Goal: Complete application form

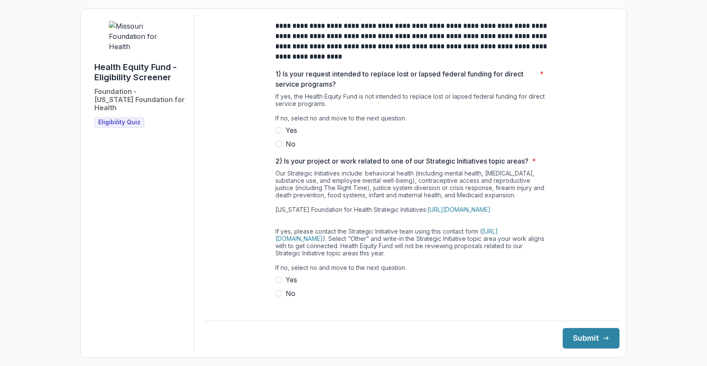
click at [278, 147] on span at bounding box center [278, 143] width 7 height 7
click at [278, 283] on span at bounding box center [278, 279] width 7 height 7
click at [597, 333] on button "Submit" at bounding box center [591, 338] width 57 height 20
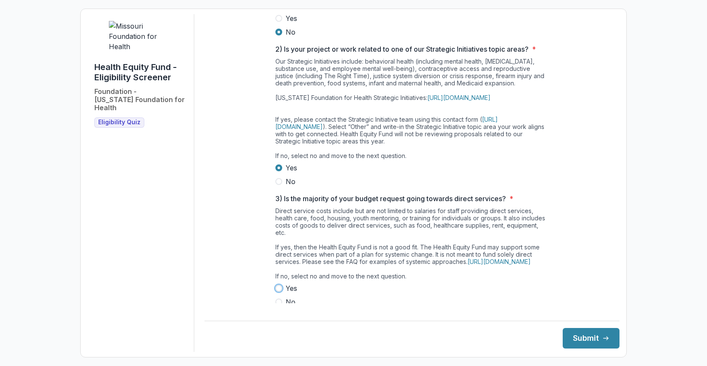
scroll to position [197, 0]
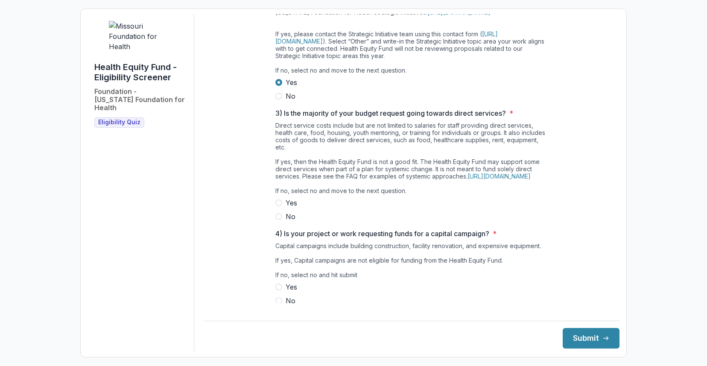
click at [366, 222] on label "No" at bounding box center [411, 216] width 273 height 10
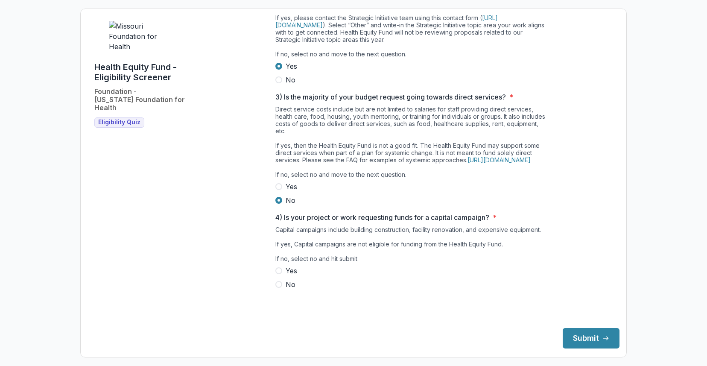
scroll to position [228, 0]
click at [281, 290] on label "No" at bounding box center [411, 284] width 273 height 10
click at [590, 340] on button "Submit" at bounding box center [591, 338] width 57 height 20
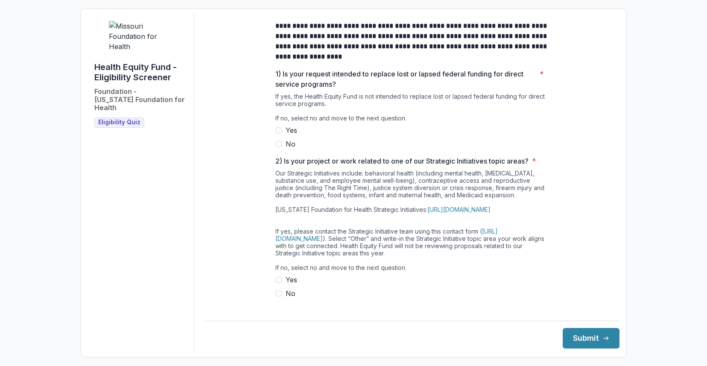
click at [277, 147] on span at bounding box center [278, 143] width 7 height 7
click at [278, 283] on span at bounding box center [278, 279] width 7 height 7
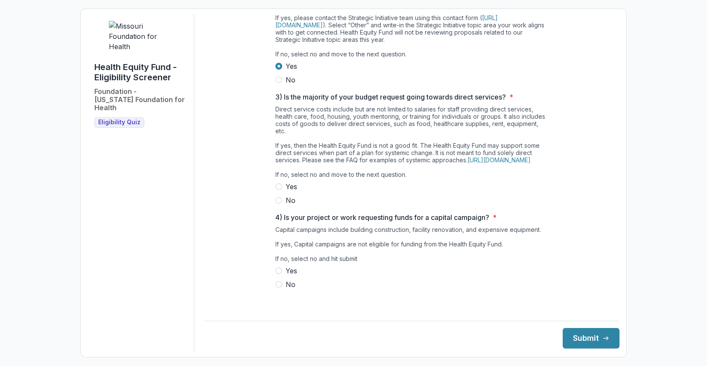
scroll to position [228, 0]
click at [277, 204] on span at bounding box center [278, 200] width 7 height 7
click at [279, 288] on span at bounding box center [278, 284] width 7 height 7
click at [590, 338] on button "Submit" at bounding box center [591, 338] width 57 height 20
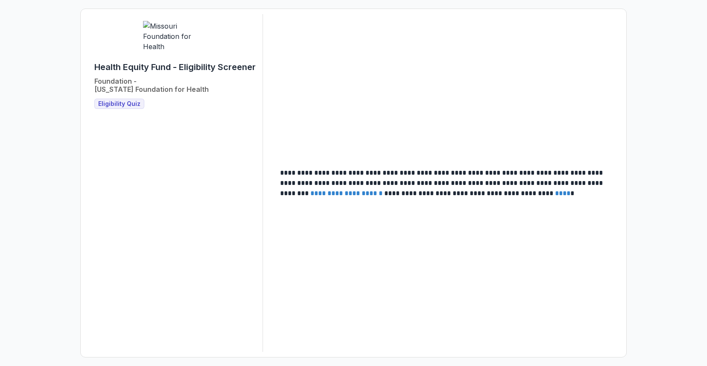
click at [119, 108] on span "Eligibility Quiz" at bounding box center [119, 103] width 42 height 7
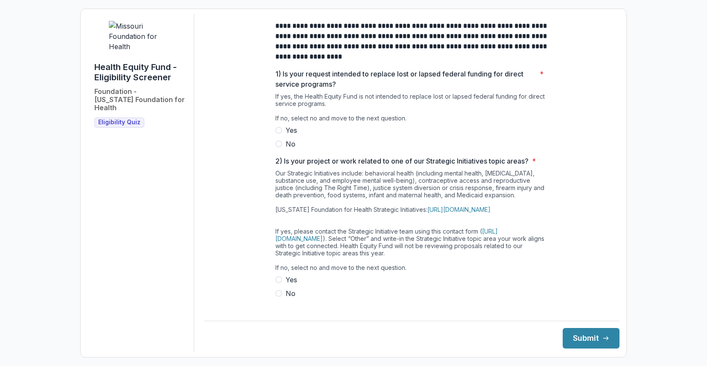
click at [278, 147] on span at bounding box center [278, 143] width 7 height 7
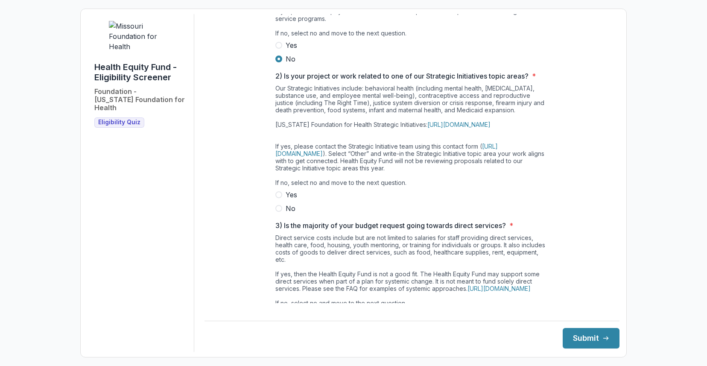
scroll to position [85, 0]
click at [278, 211] on span at bounding box center [278, 208] width 7 height 7
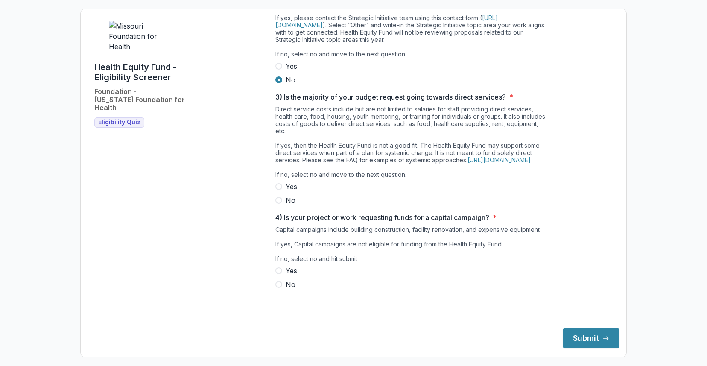
scroll to position [228, 0]
click at [275, 204] on span at bounding box center [278, 200] width 7 height 7
click at [280, 288] on span at bounding box center [278, 284] width 7 height 7
click at [602, 339] on icon "submit" at bounding box center [605, 338] width 7 height 7
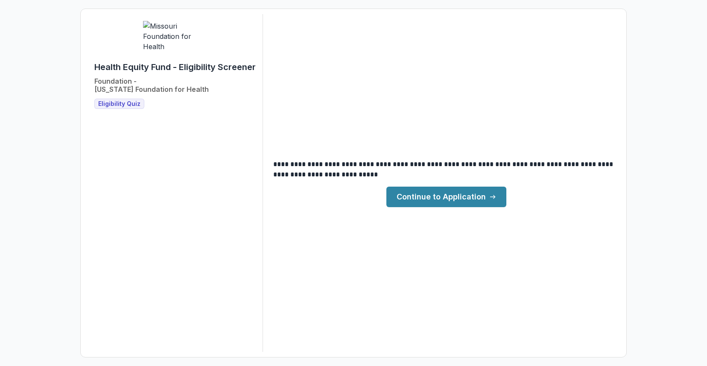
click at [474, 194] on link "Continue to Application" at bounding box center [446, 197] width 120 height 20
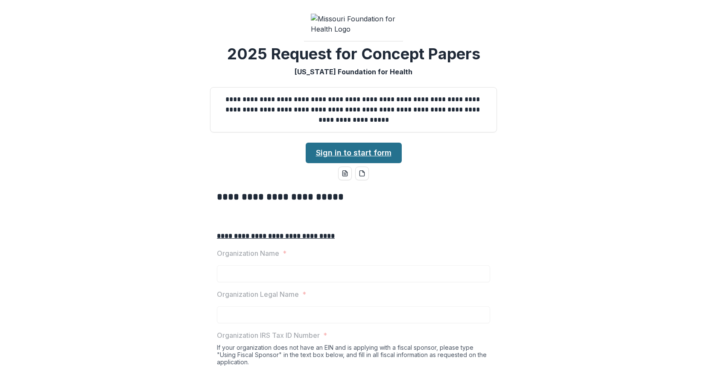
click at [360, 163] on link "Sign in to start form" at bounding box center [354, 153] width 96 height 20
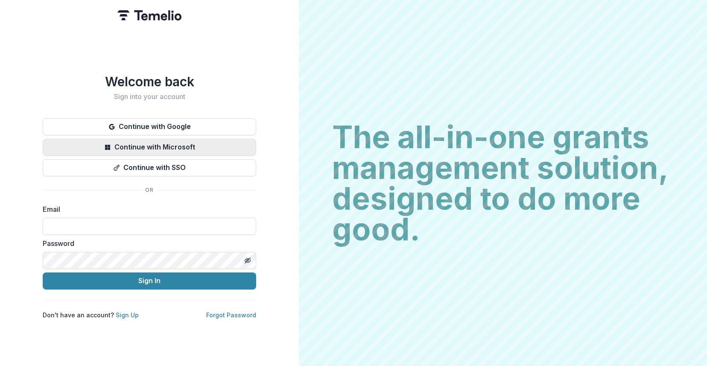
click at [191, 143] on button "Continue with Microsoft" at bounding box center [149, 147] width 213 height 17
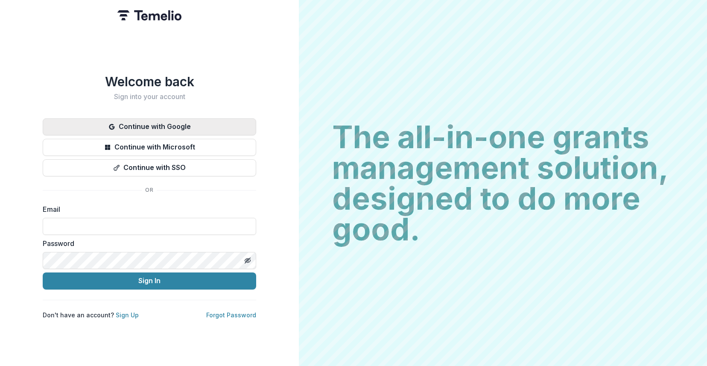
click at [161, 120] on button "Continue with Google" at bounding box center [149, 126] width 213 height 17
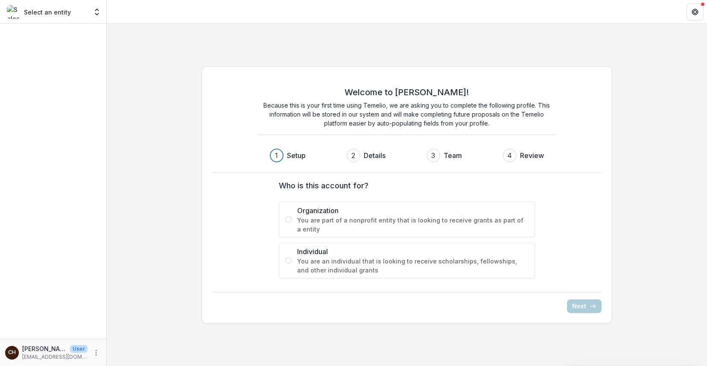
click at [290, 222] on span at bounding box center [288, 219] width 7 height 7
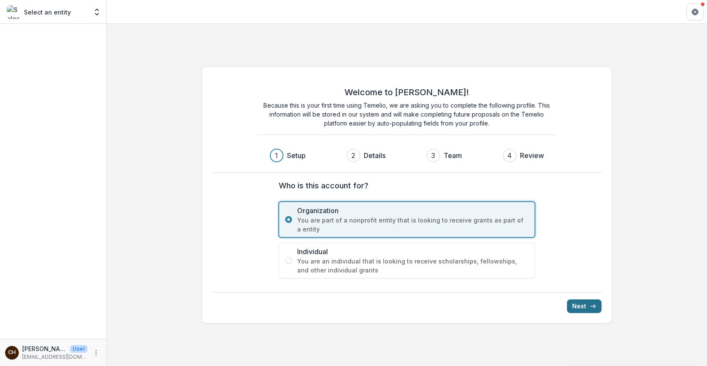
click at [584, 307] on button "Next" at bounding box center [584, 306] width 35 height 14
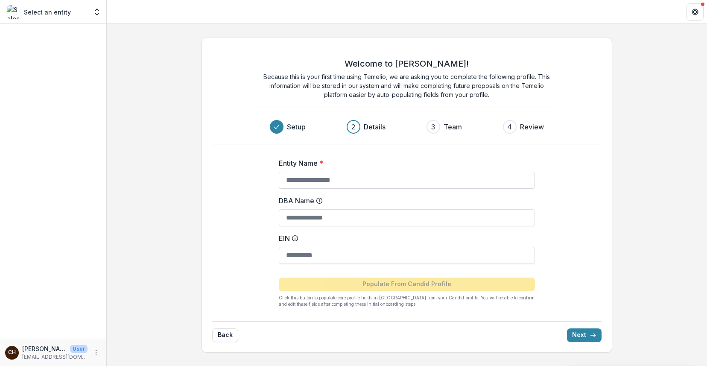
click at [341, 179] on input "Entity Name *" at bounding box center [407, 180] width 256 height 17
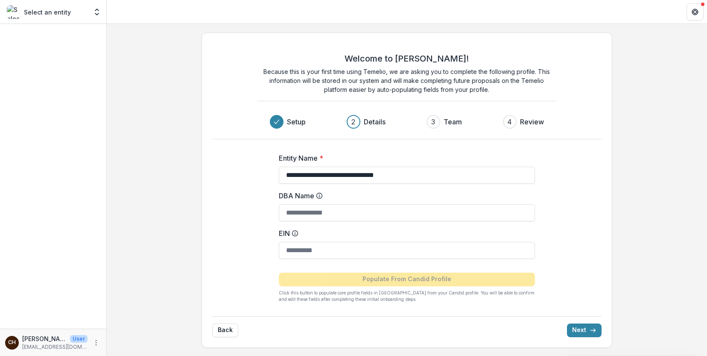
type input "**********"
click at [300, 247] on input "EIN" at bounding box center [407, 250] width 256 height 17
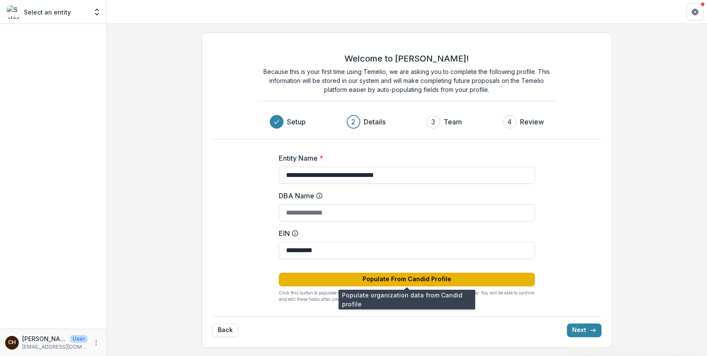
type input "**********"
click at [412, 278] on button "Populate From Candid Profile" at bounding box center [407, 279] width 256 height 14
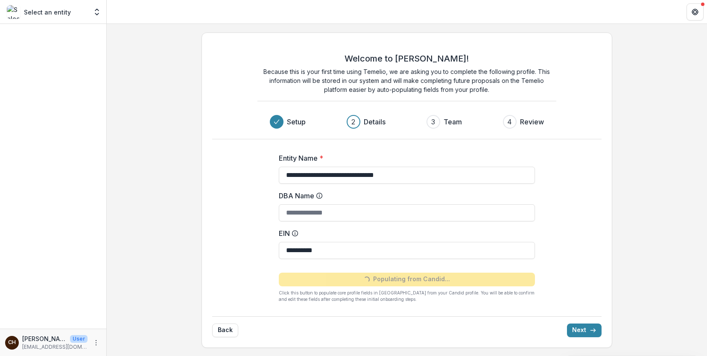
type input "**********"
click at [587, 332] on button "Next" at bounding box center [584, 330] width 35 height 14
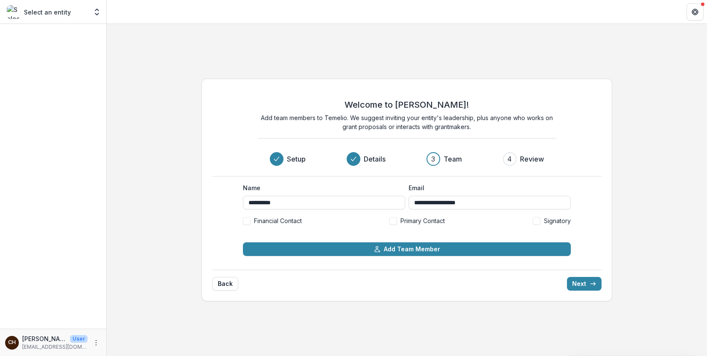
click at [248, 220] on span at bounding box center [247, 221] width 8 height 8
click at [248, 220] on icon at bounding box center [247, 220] width 4 height 3
click at [395, 219] on span at bounding box center [393, 221] width 8 height 8
click at [419, 302] on div "**********" at bounding box center [407, 190] width 600 height 236
click at [580, 284] on button "Next" at bounding box center [584, 284] width 35 height 14
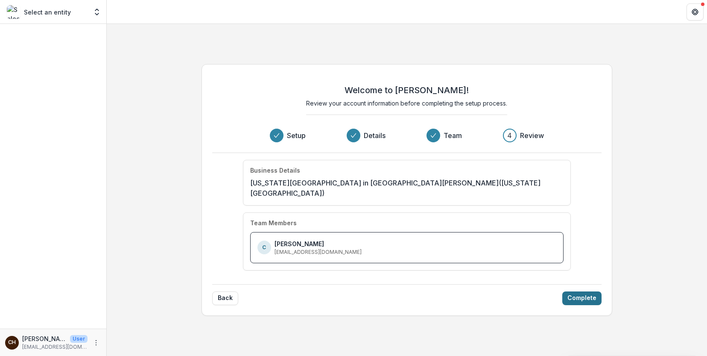
click at [575, 294] on button "Complete" at bounding box center [581, 298] width 39 height 14
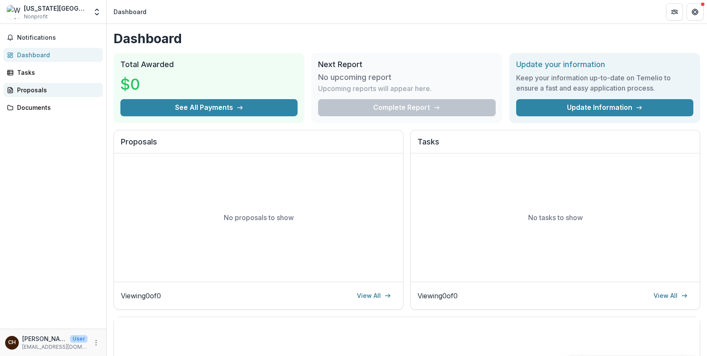
click at [43, 90] on div "Proposals" at bounding box center [56, 89] width 79 height 9
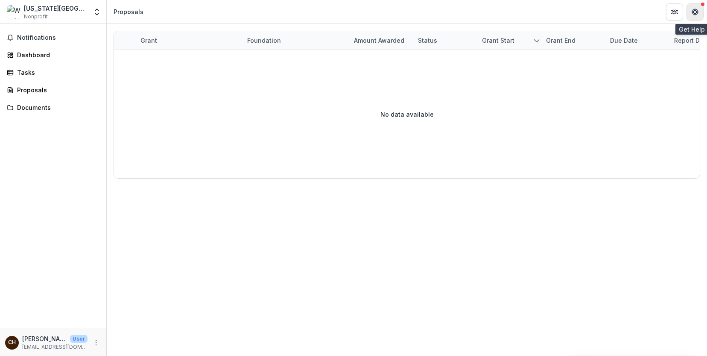
click at [694, 11] on icon "Get Help" at bounding box center [694, 10] width 1 height 1
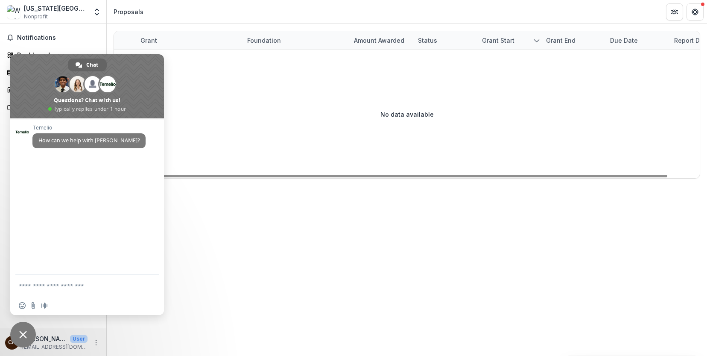
click at [271, 126] on div "No data available" at bounding box center [407, 114] width 586 height 128
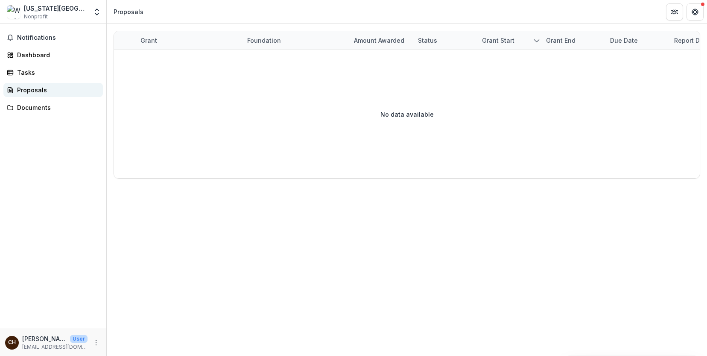
click at [44, 88] on div "Proposals" at bounding box center [56, 89] width 79 height 9
click at [28, 109] on div "Documents" at bounding box center [56, 107] width 79 height 9
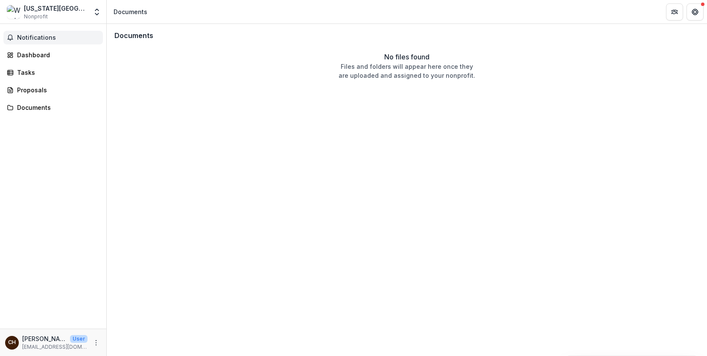
click at [38, 36] on span "Notifications" at bounding box center [58, 37] width 82 height 7
click at [34, 53] on div "Dashboard" at bounding box center [56, 54] width 79 height 9
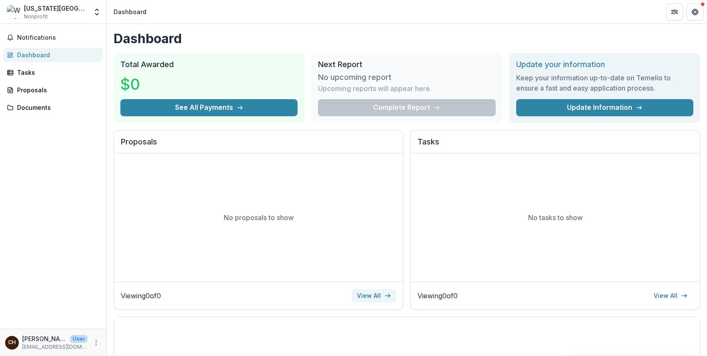
click at [373, 294] on link "View All" at bounding box center [374, 296] width 44 height 14
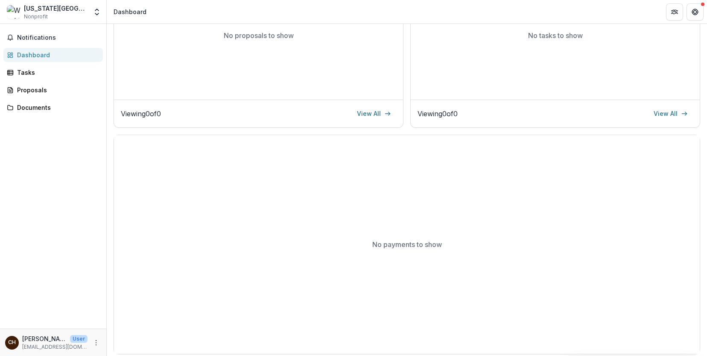
scroll to position [187, 0]
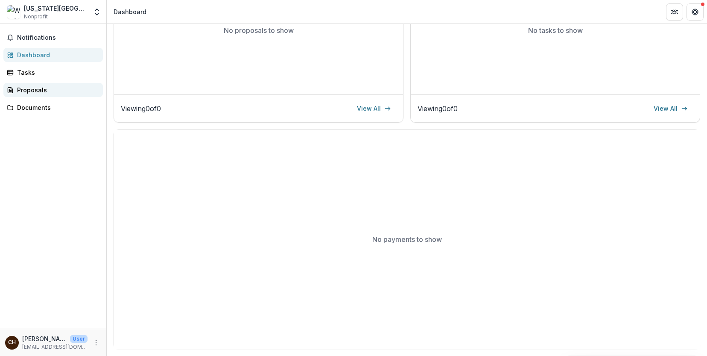
click at [35, 97] on link "Proposals" at bounding box center [52, 90] width 99 height 14
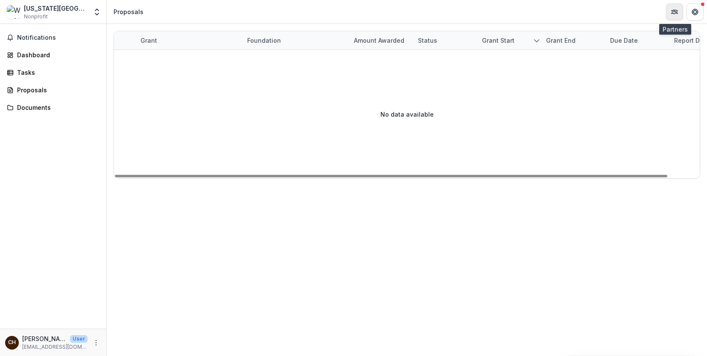
click at [673, 13] on icon "Partners" at bounding box center [672, 11] width 1 height 3
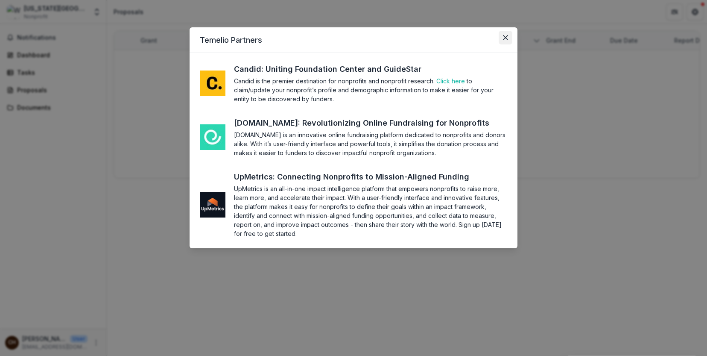
click at [506, 37] on icon "Close" at bounding box center [505, 37] width 5 height 5
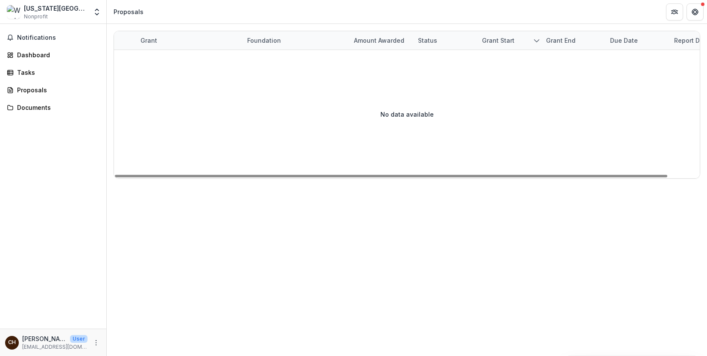
click at [49, 10] on div "[US_STATE][GEOGRAPHIC_DATA] in [GEOGRAPHIC_DATA][PERSON_NAME]" at bounding box center [56, 8] width 64 height 9
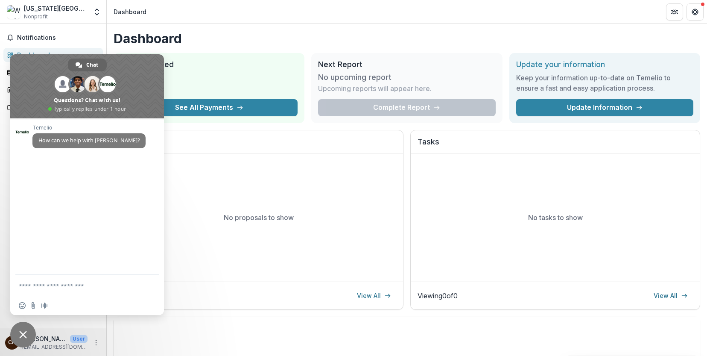
click at [246, 65] on h2 "Total Awarded" at bounding box center [208, 64] width 177 height 9
click at [26, 338] on span "Close chat" at bounding box center [23, 335] width 26 height 26
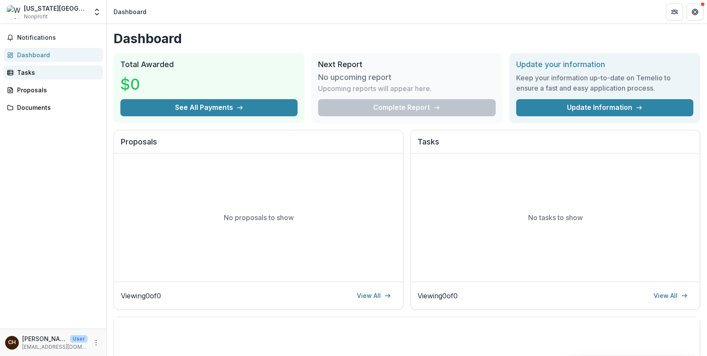
click at [26, 78] on link "Tasks" at bounding box center [52, 72] width 99 height 14
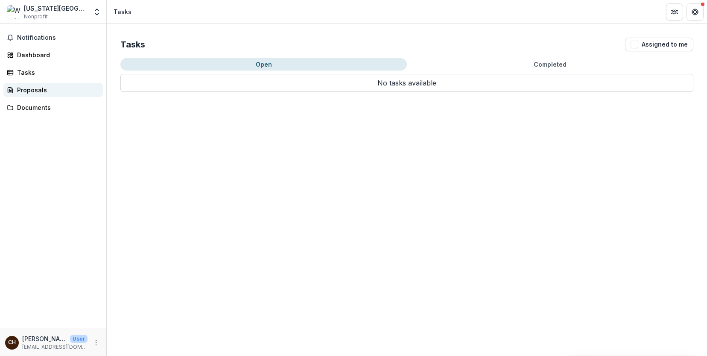
click at [26, 87] on div "Proposals" at bounding box center [56, 89] width 79 height 9
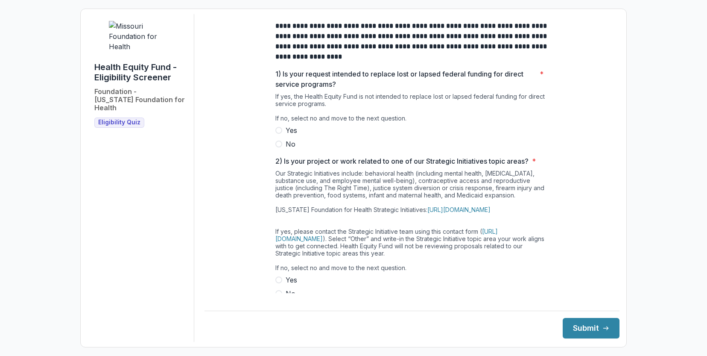
click at [278, 147] on span at bounding box center [278, 143] width 7 height 7
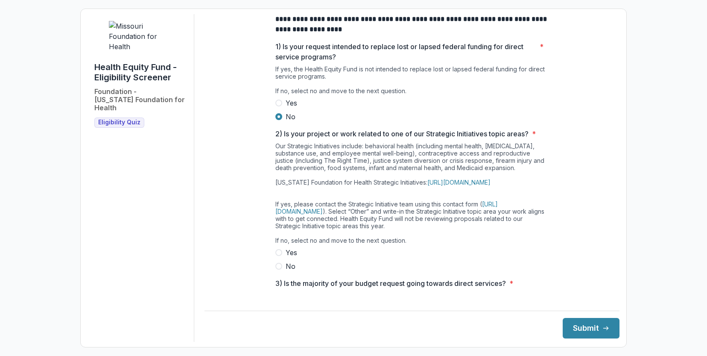
scroll to position [43, 0]
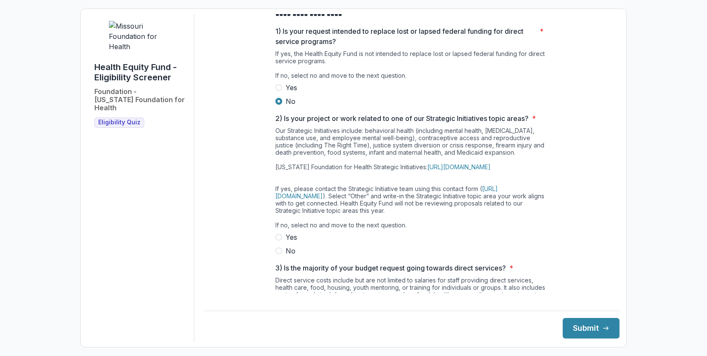
click at [278, 254] on span at bounding box center [278, 250] width 7 height 7
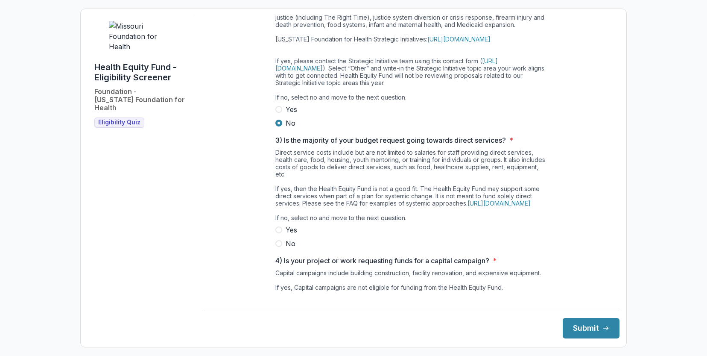
scroll to position [171, 0]
click at [279, 246] on span at bounding box center [278, 243] width 7 height 7
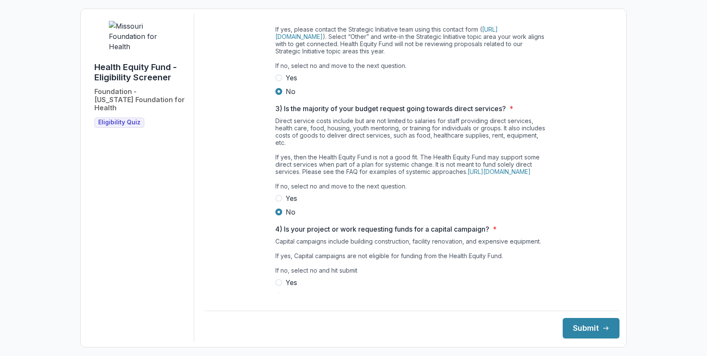
scroll to position [238, 0]
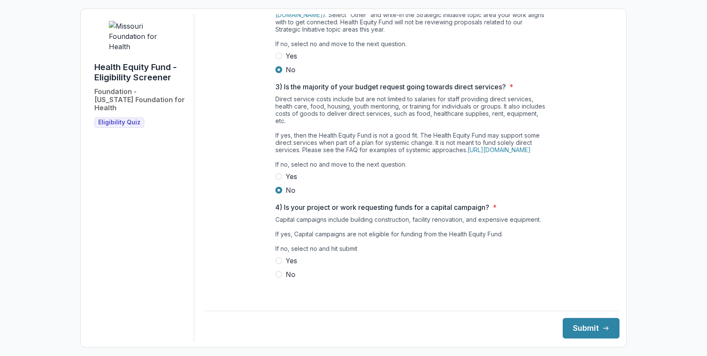
click at [278, 278] on span at bounding box center [278, 274] width 7 height 7
click at [591, 333] on button "Submit" at bounding box center [591, 328] width 57 height 20
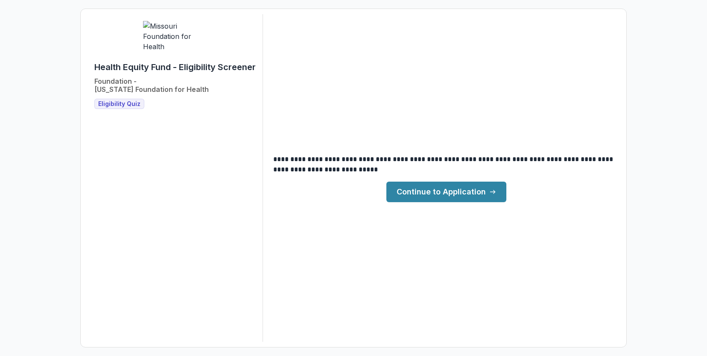
click at [451, 191] on link "Continue to Application" at bounding box center [446, 191] width 120 height 20
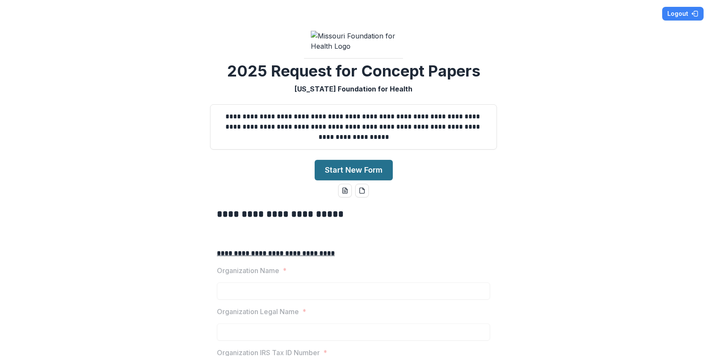
click at [359, 180] on button "Start New Form" at bounding box center [354, 170] width 78 height 20
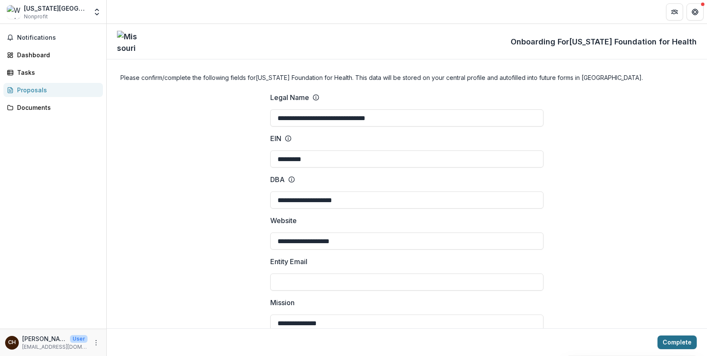
click at [676, 344] on button "Complete" at bounding box center [677, 342] width 39 height 14
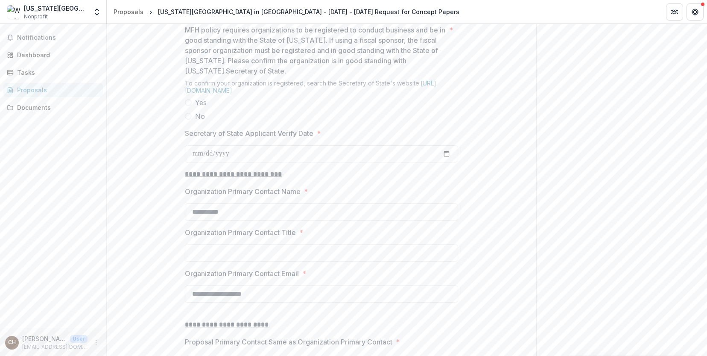
scroll to position [811, 0]
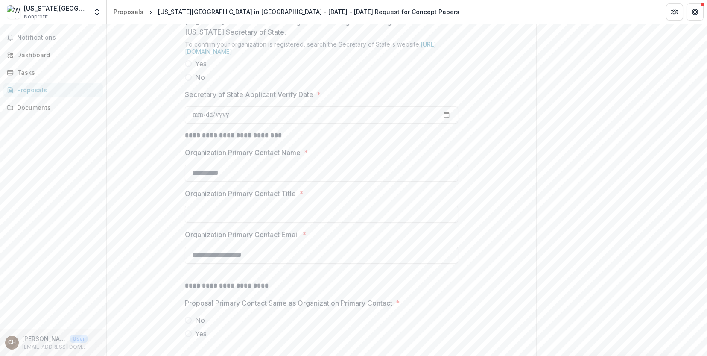
click at [189, 67] on span at bounding box center [188, 63] width 7 height 7
click at [237, 123] on input "Secretary of State Applicant Verify Date *" at bounding box center [321, 114] width 273 height 17
type input "**********"
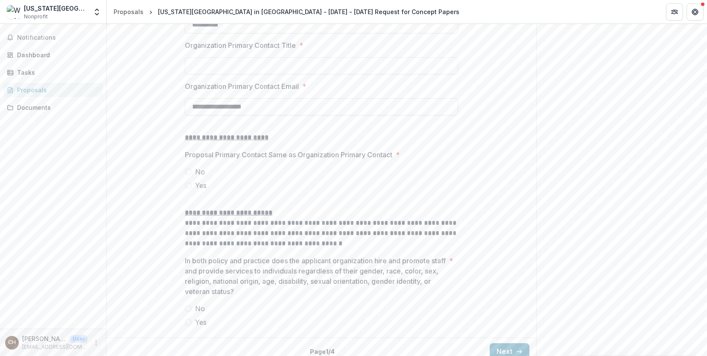
scroll to position [982, 0]
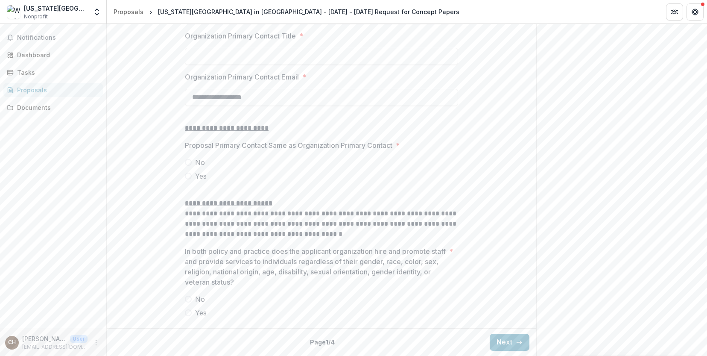
click at [187, 179] on span at bounding box center [188, 176] width 7 height 7
click at [216, 65] on input "Organization Primary Contact Title *" at bounding box center [321, 56] width 273 height 17
click at [290, 181] on label "Yes" at bounding box center [321, 176] width 273 height 10
click at [186, 314] on span at bounding box center [188, 312] width 7 height 7
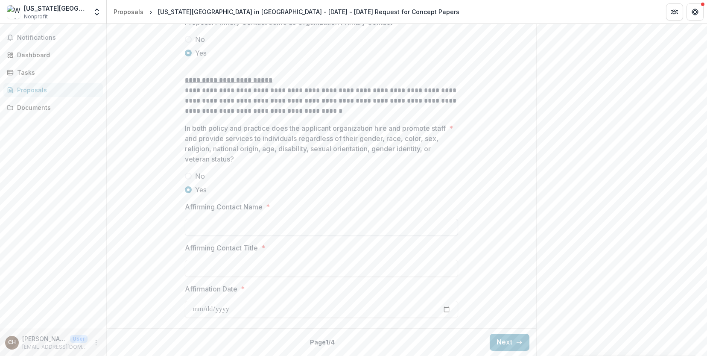
scroll to position [1146, 0]
click at [516, 344] on icon "button" at bounding box center [519, 342] width 7 height 7
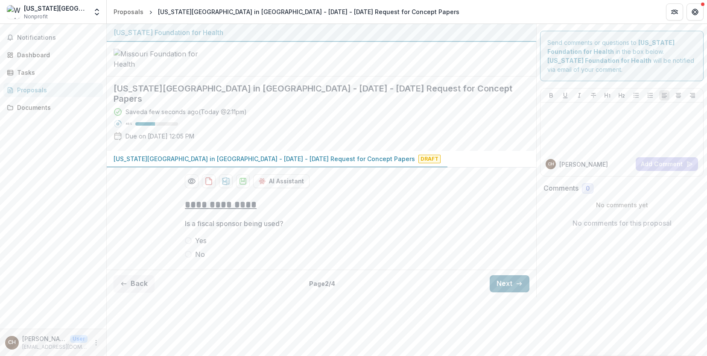
scroll to position [0, 0]
click at [190, 257] on span at bounding box center [188, 254] width 7 height 7
click at [519, 287] on icon "button" at bounding box center [519, 283] width 7 height 7
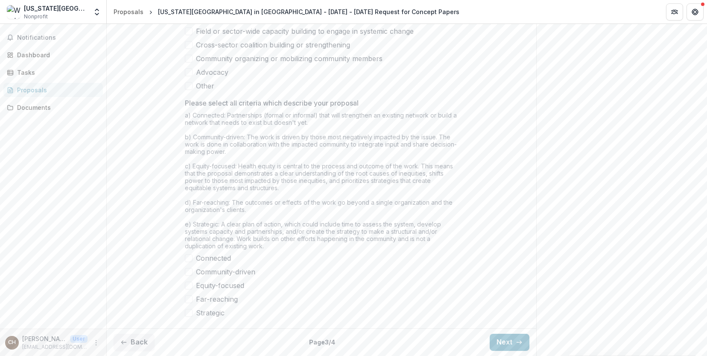
scroll to position [695, 0]
click at [517, 342] on icon "button" at bounding box center [519, 342] width 7 height 7
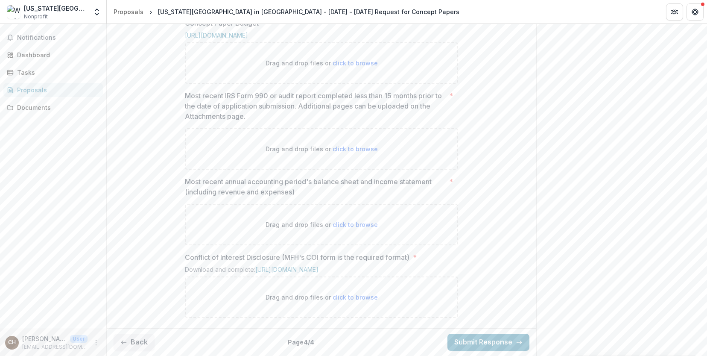
scroll to position [523, 0]
click at [132, 338] on button "Back" at bounding box center [134, 341] width 41 height 17
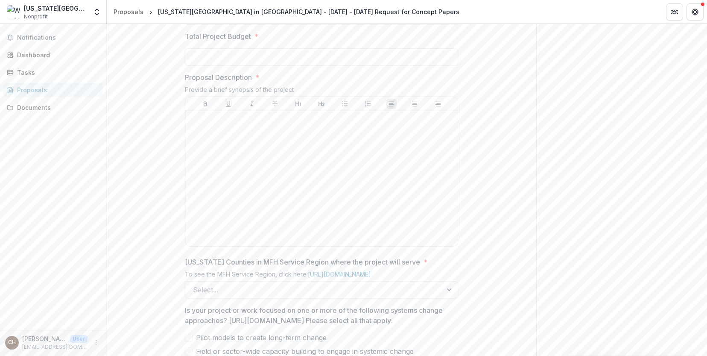
scroll to position [438, 0]
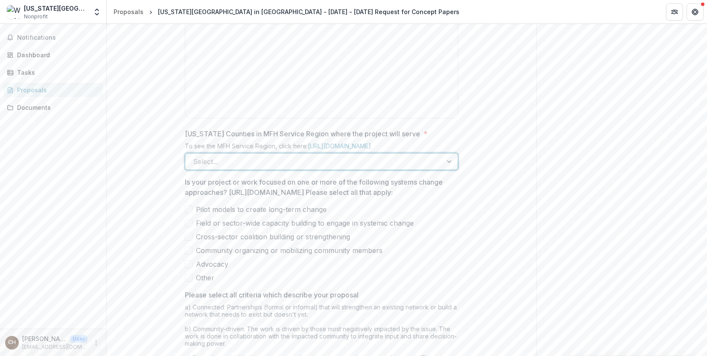
click at [340, 167] on div at bounding box center [314, 161] width 242 height 12
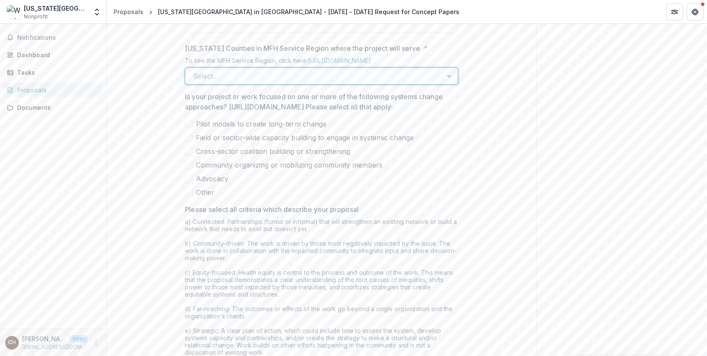
scroll to position [512, 0]
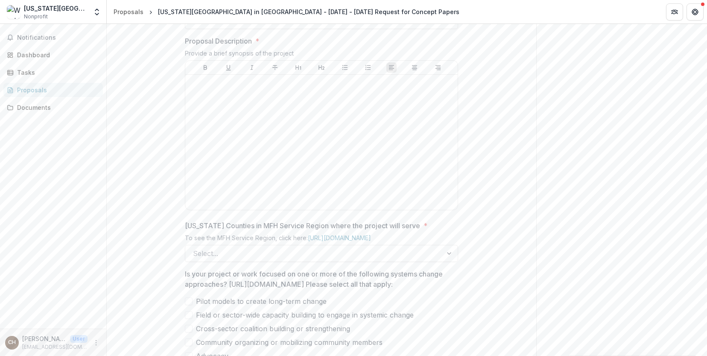
scroll to position [395, 0]
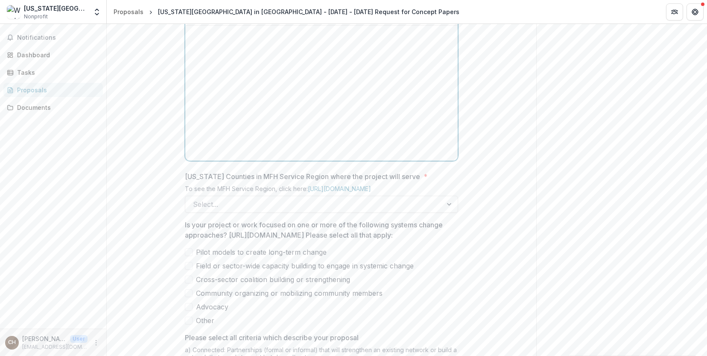
click at [263, 130] on div at bounding box center [322, 93] width 266 height 128
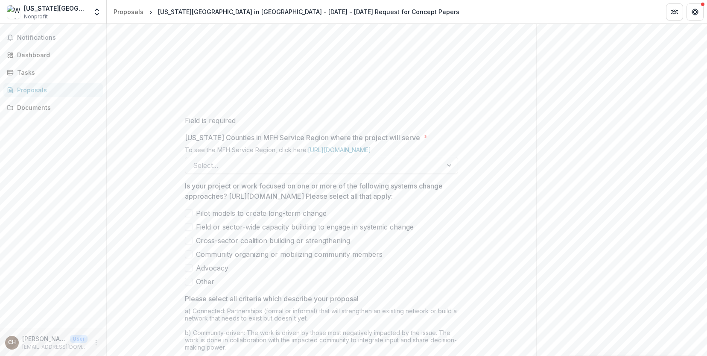
scroll to position [523, 0]
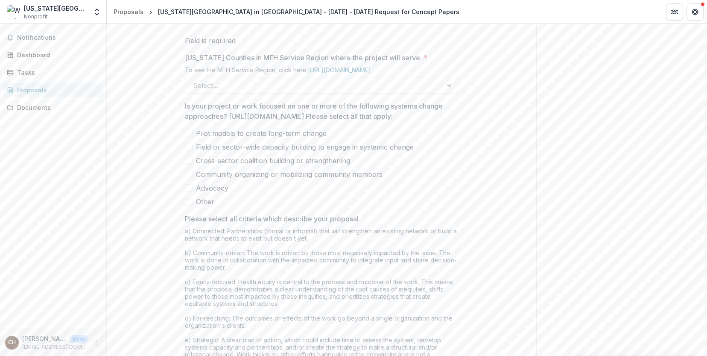
click at [447, 94] on div at bounding box center [449, 85] width 15 height 16
click at [287, 91] on div at bounding box center [314, 85] width 242 height 12
drag, startPoint x: 453, startPoint y: 156, endPoint x: 453, endPoint y: 194, distance: 38.0
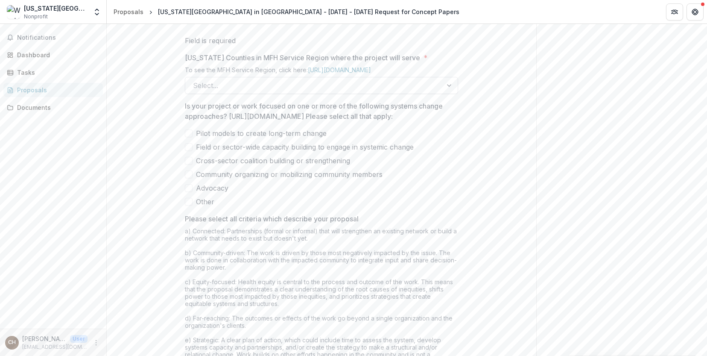
click at [413, 91] on div at bounding box center [314, 85] width 242 height 12
drag, startPoint x: 229, startPoint y: 171, endPoint x: 445, endPoint y: 170, distance: 215.6
click at [445, 121] on p "Is your project or work focused on one or more of the following systems change …" at bounding box center [319, 111] width 268 height 20
copy p "https://mffh.org/wp-content/uploads/2025/06/HEF-Glossary-.pdf"
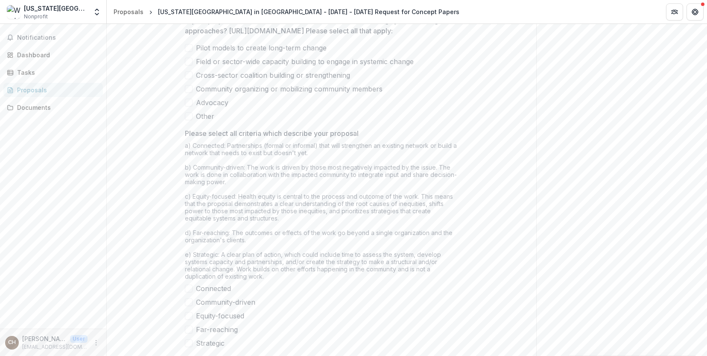
scroll to position [694, 0]
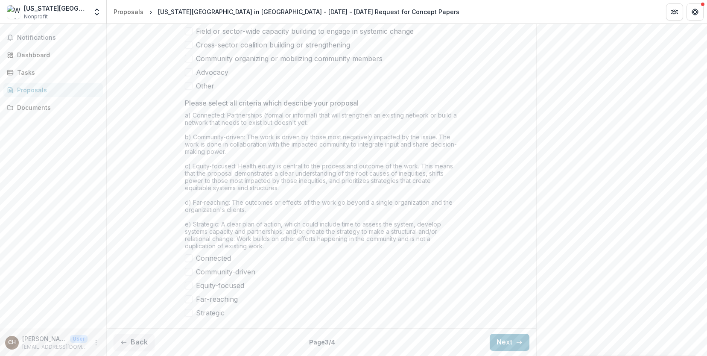
drag, startPoint x: 184, startPoint y: 112, endPoint x: 449, endPoint y: 255, distance: 301.3
click at [449, 255] on div "Please select all criteria which describe your proposal a) Connected: Partnersh…" at bounding box center [321, 208] width 273 height 220
copy div "Please select all criteria which describe your proposal a) Connected: Partnersh…"
click at [503, 345] on button "Next" at bounding box center [510, 341] width 40 height 17
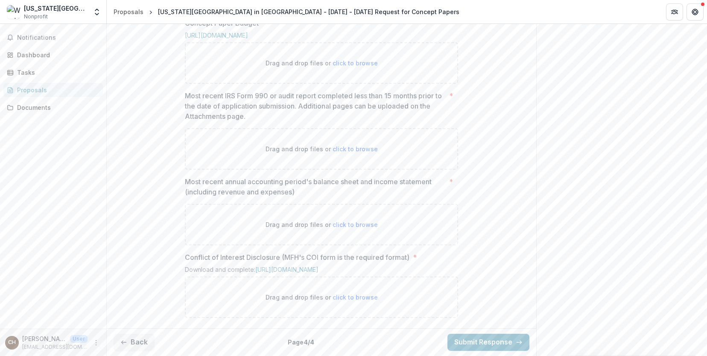
scroll to position [523, 0]
drag, startPoint x: 673, startPoint y: 120, endPoint x: 658, endPoint y: 121, distance: 15.4
